Goal: Obtain resource: Download file/media

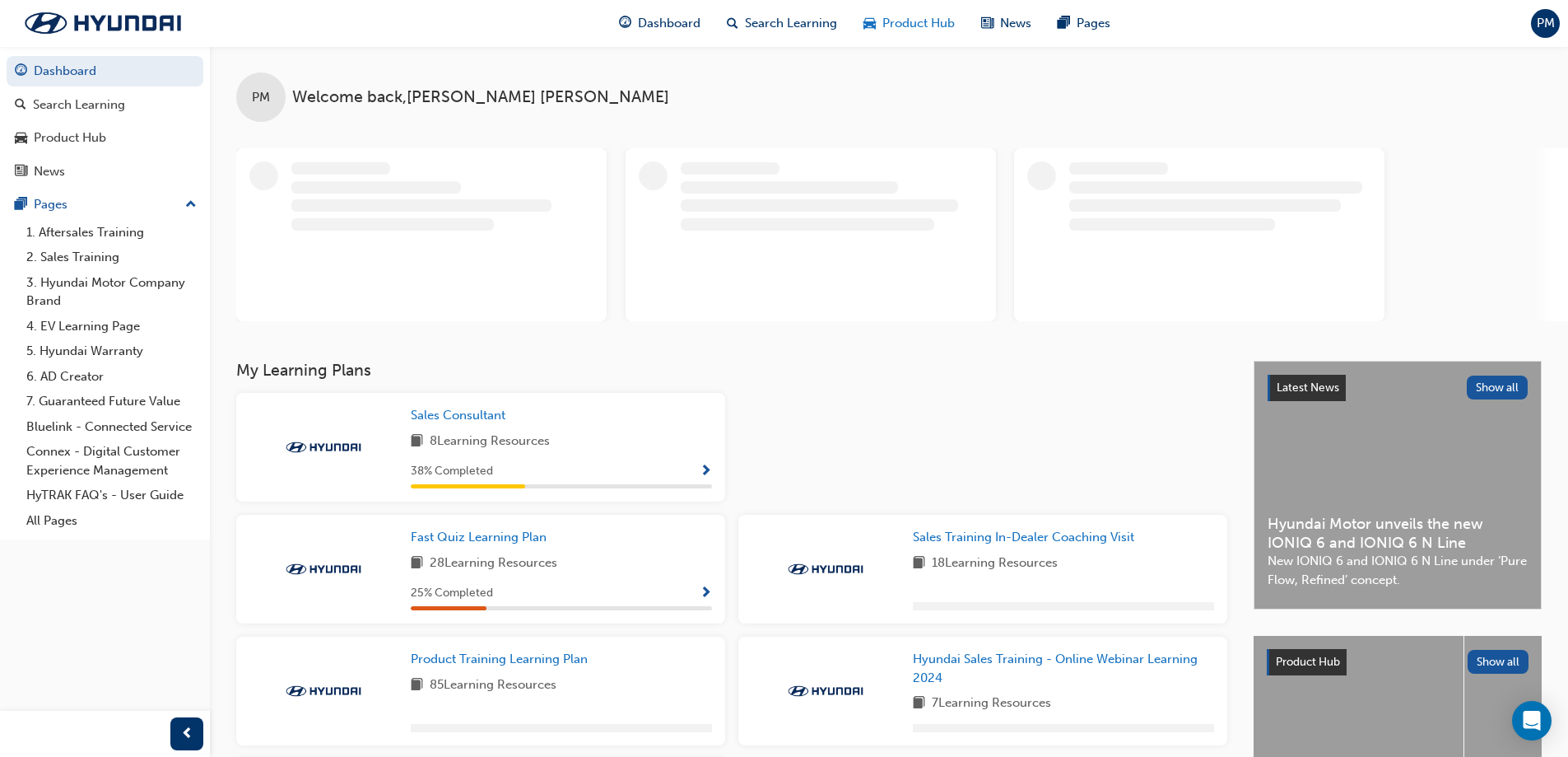
click at [903, 22] on span "Product Hub" at bounding box center [918, 23] width 73 height 19
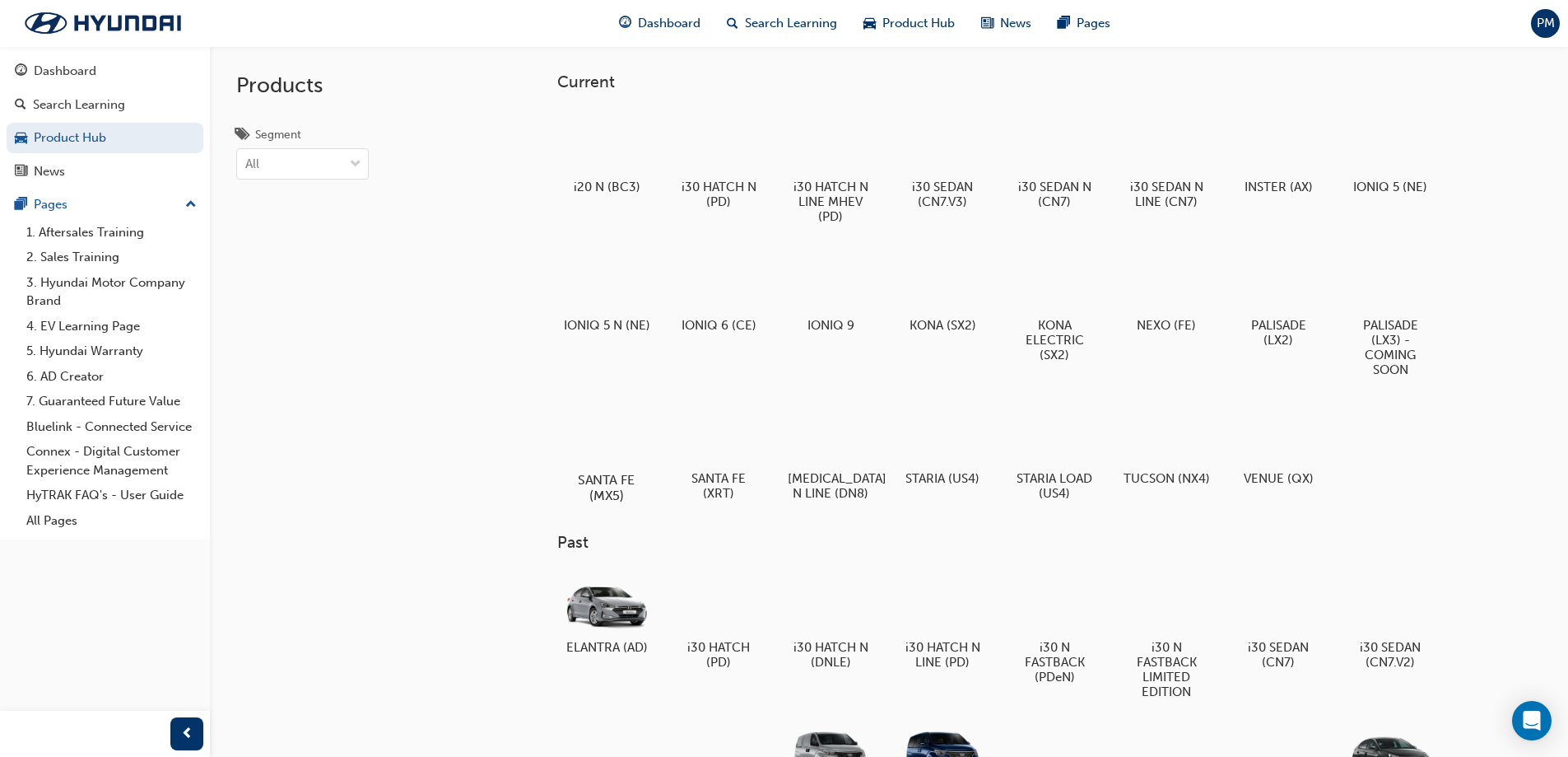
click at [585, 413] on div at bounding box center [606, 432] width 91 height 65
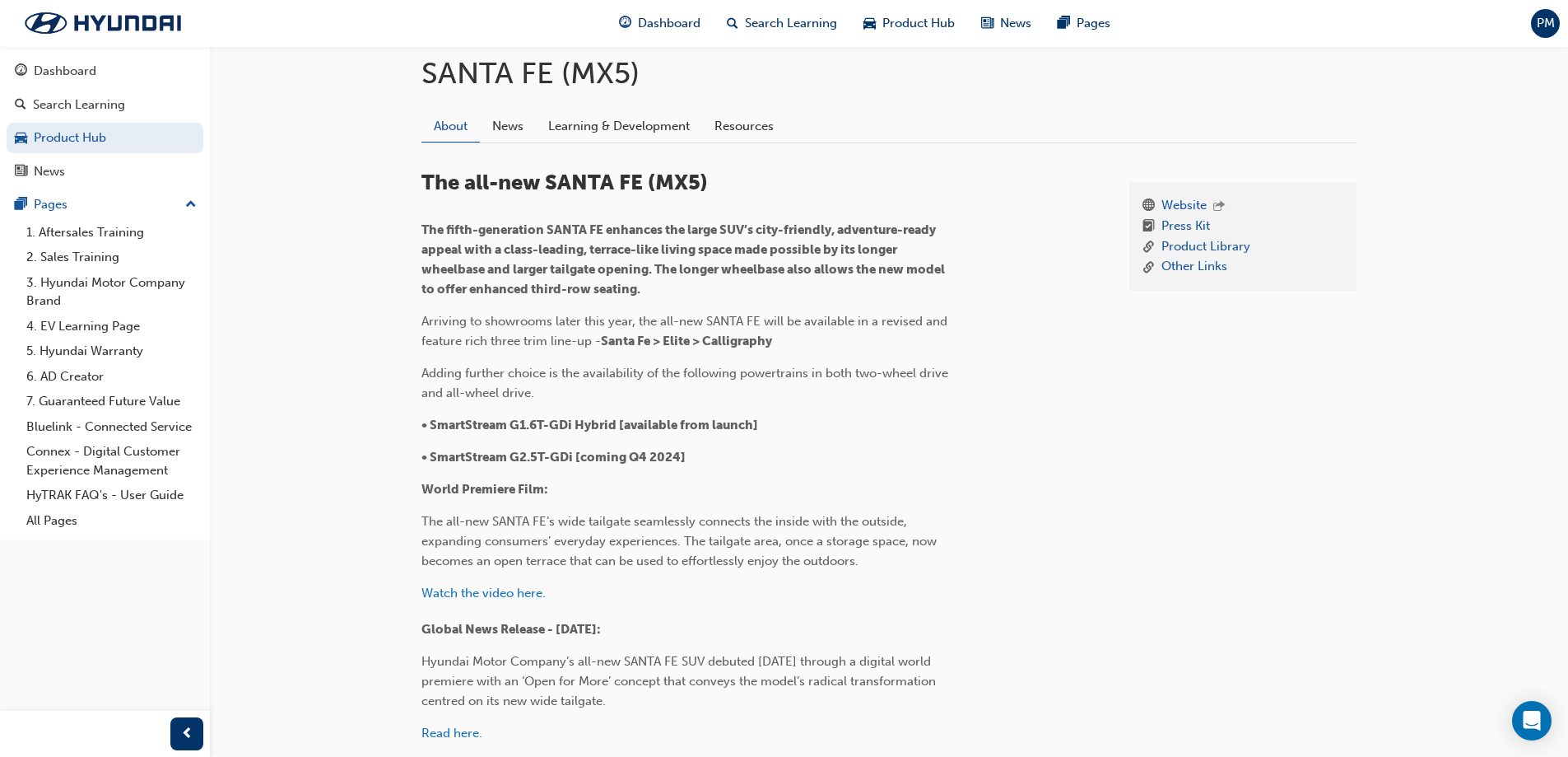
scroll to position [372, 0]
click at [725, 113] on link "Resources" at bounding box center [744, 127] width 84 height 31
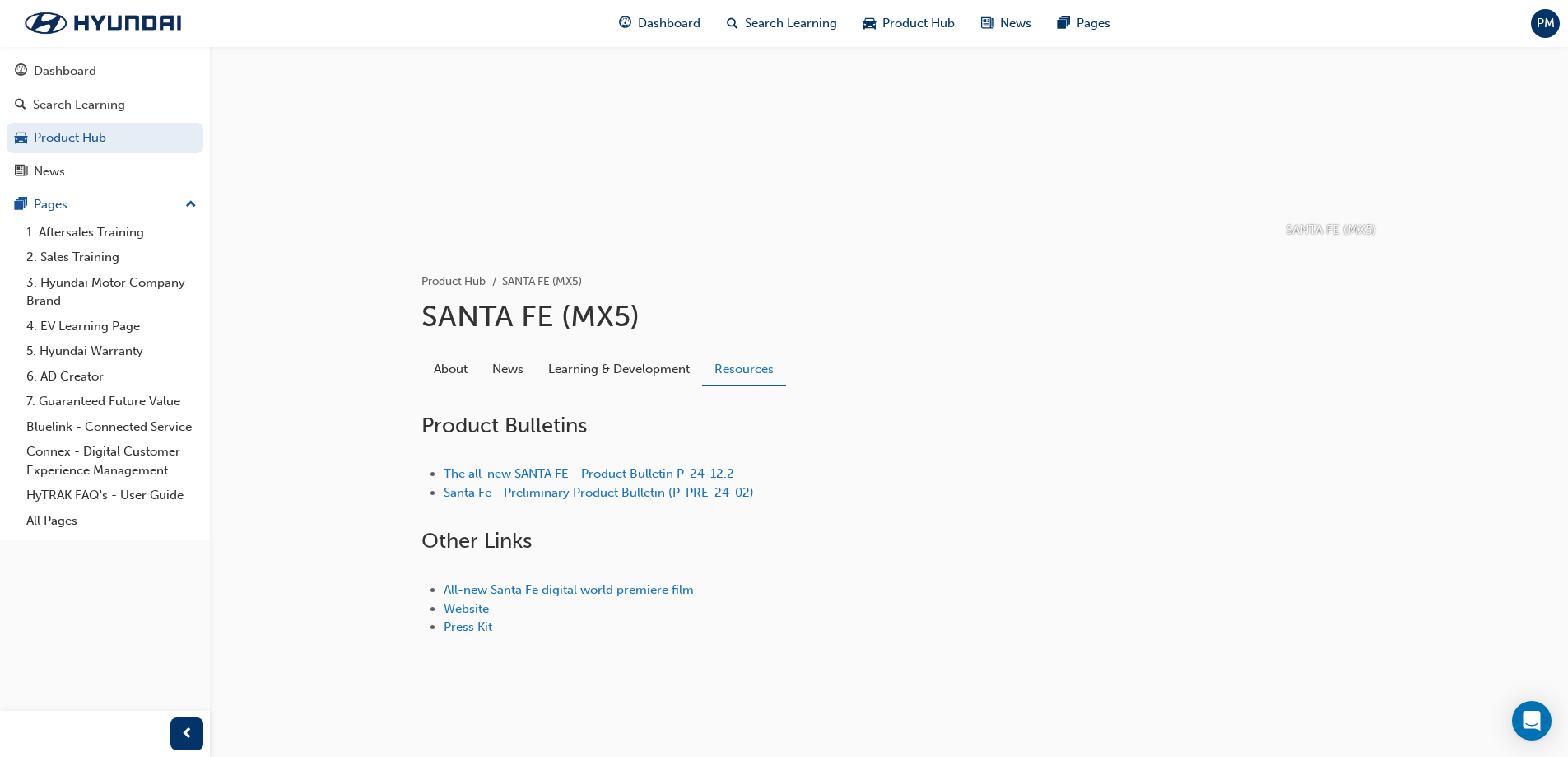
scroll to position [130, 0]
click at [588, 467] on link "The all-new SANTA FE - Product Bulletin P-24-12.2" at bounding box center [588, 474] width 290 height 15
